Goal: Information Seeking & Learning: Check status

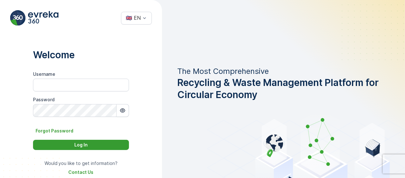
type input "TC.main"
click at [82, 142] on p "Log In" at bounding box center [80, 144] width 13 height 6
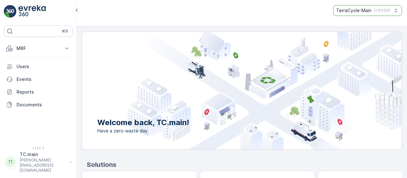
click at [363, 6] on button "TerraCycle-Main ( +03:00 )" at bounding box center [367, 10] width 69 height 11
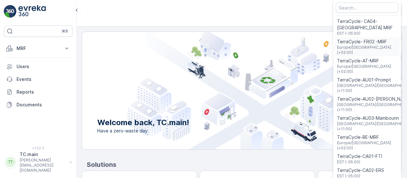
click at [362, 49] on span "Europe/Paris (+02:00)" at bounding box center [367, 50] width 60 height 10
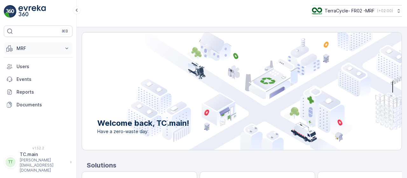
click at [32, 48] on p "MRF" at bounding box center [38, 48] width 43 height 6
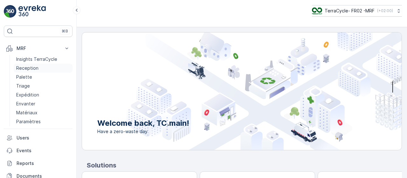
click at [30, 67] on p "Reception" at bounding box center [27, 68] width 22 height 6
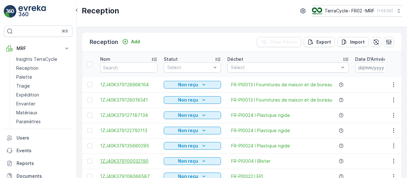
click at [126, 160] on span "1ZJ40K379100032190" at bounding box center [128, 161] width 57 height 6
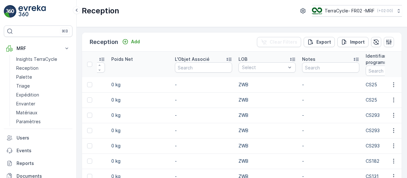
scroll to position [0, 897]
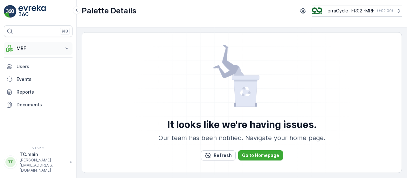
click at [37, 49] on p "MRF" at bounding box center [38, 48] width 43 height 6
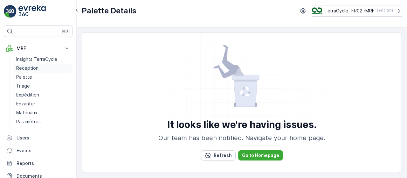
click at [31, 69] on p "Reception" at bounding box center [27, 68] width 22 height 6
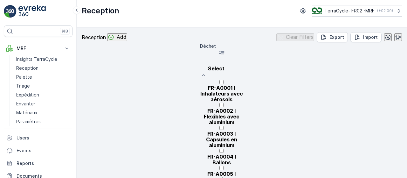
type input "PI0068"
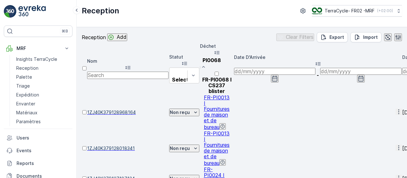
click at [233, 83] on div "FR-PI0068 I CS237 blister" at bounding box center [216, 82] width 33 height 23
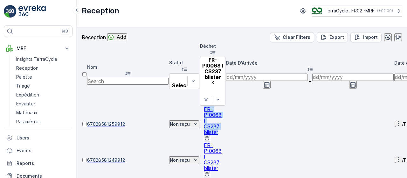
drag, startPoint x: 288, startPoint y: 84, endPoint x: 231, endPoint y: 87, distance: 56.3
click at [225, 106] on div "FR-PI0068 I CS237 blister" at bounding box center [212, 123] width 25 height 35
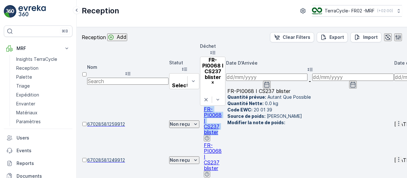
copy span "FR-PI0068 I CS237 blister"
